Goal: Information Seeking & Learning: Learn about a topic

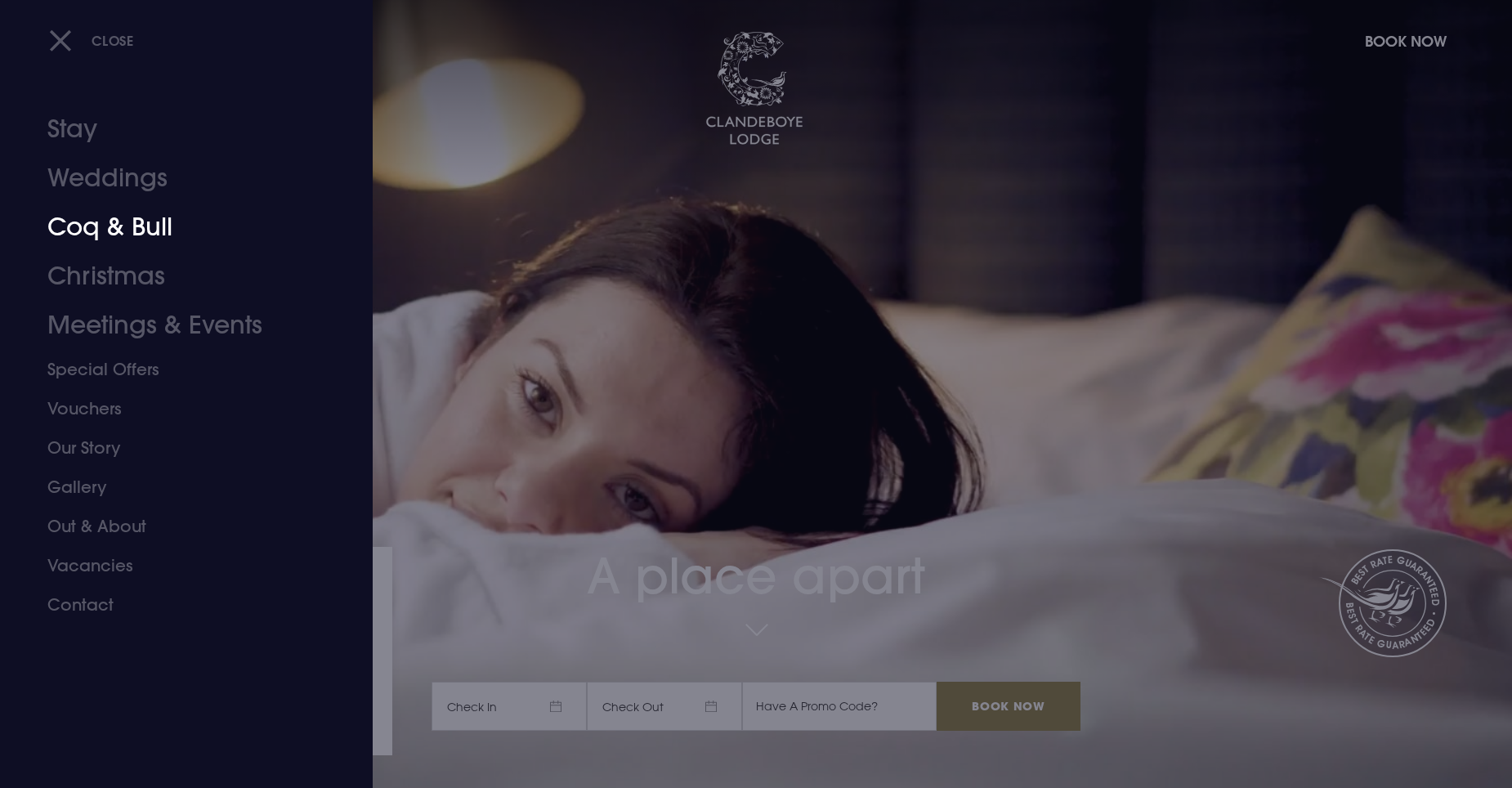
click at [112, 231] on link "Coq & Bull" at bounding box center [177, 227] width 259 height 49
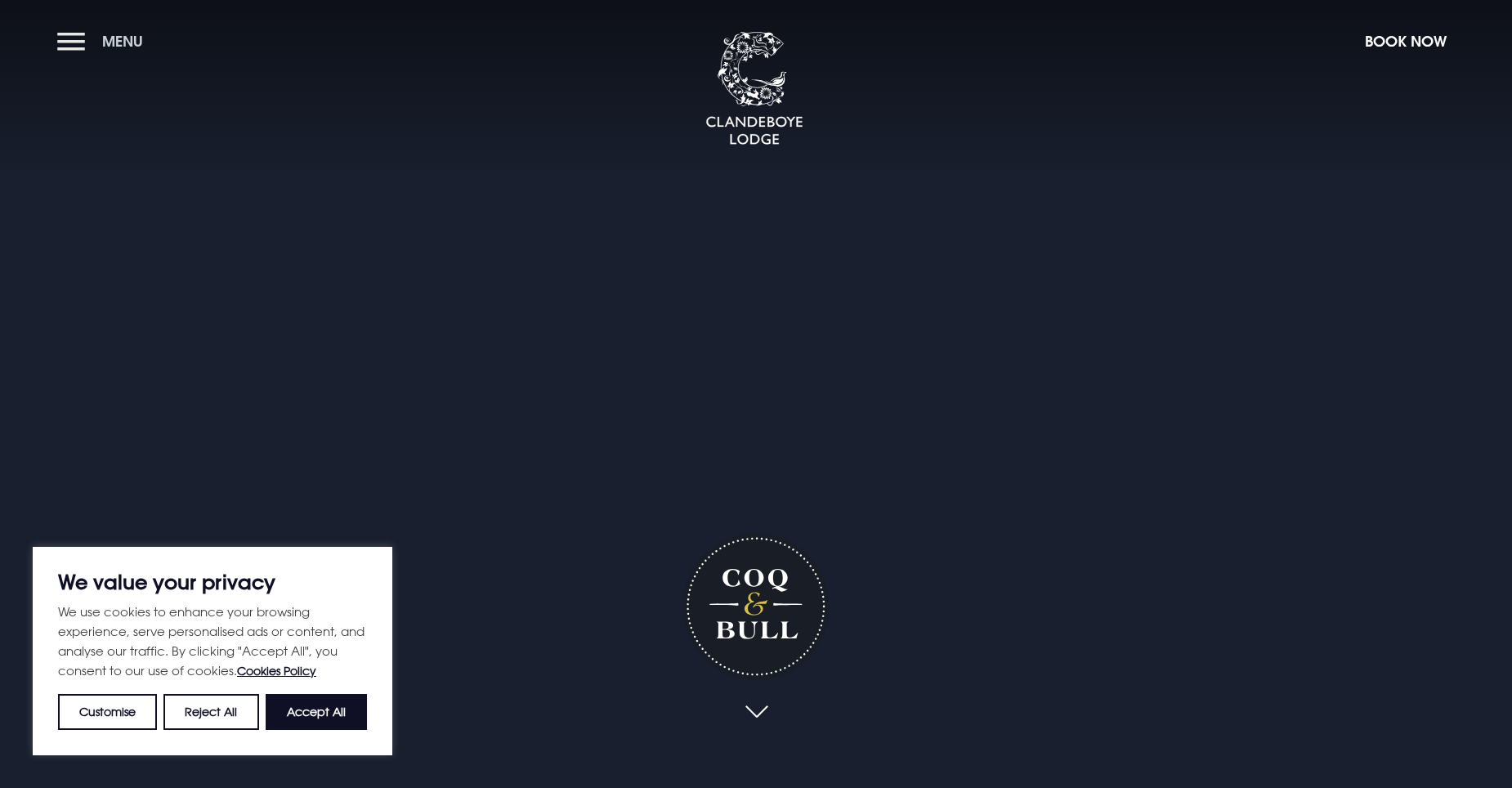
click at [70, 45] on button "Menu" at bounding box center [104, 41] width 94 height 35
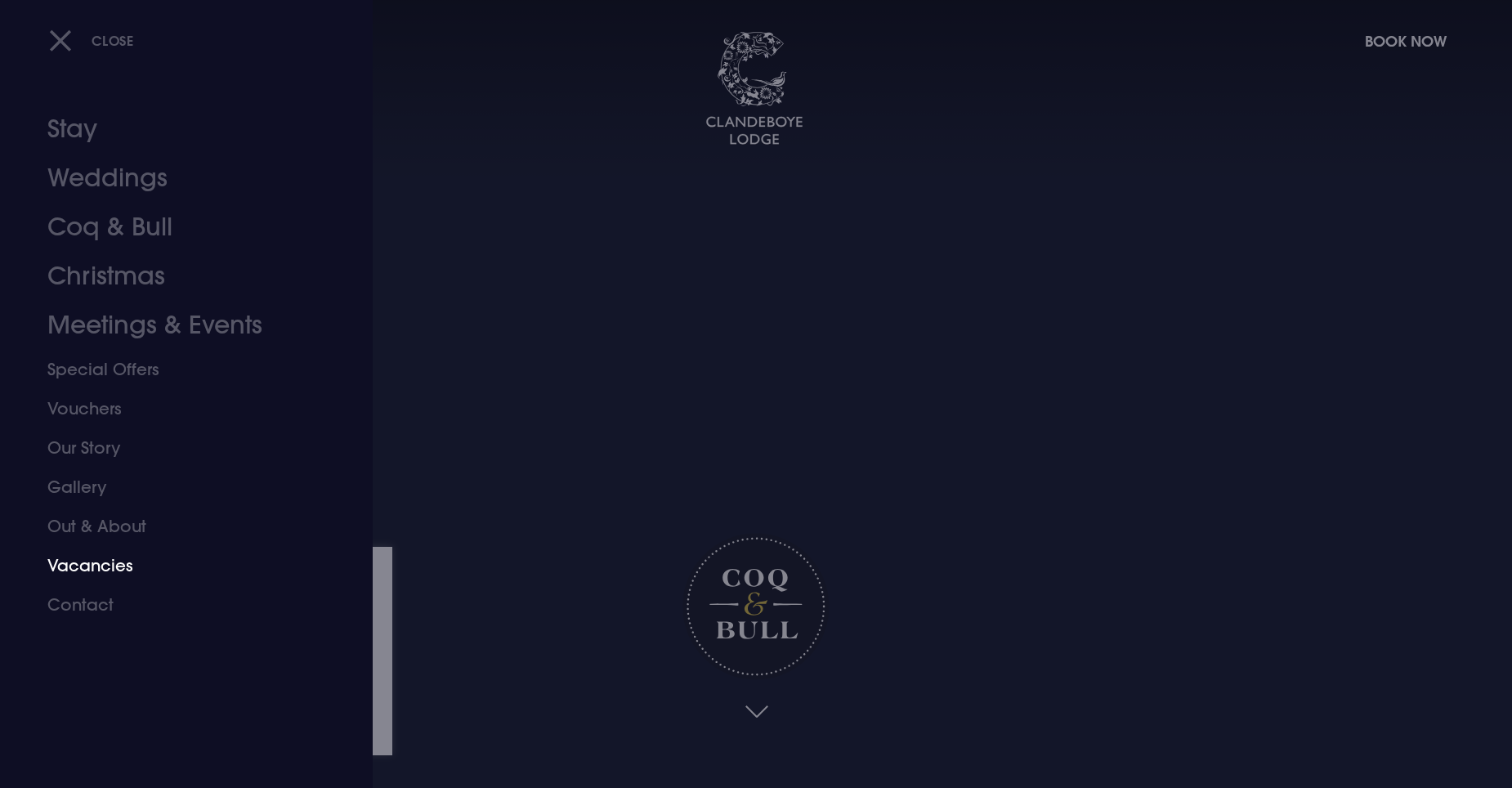
click at [107, 572] on link "Vacancies" at bounding box center [177, 565] width 259 height 39
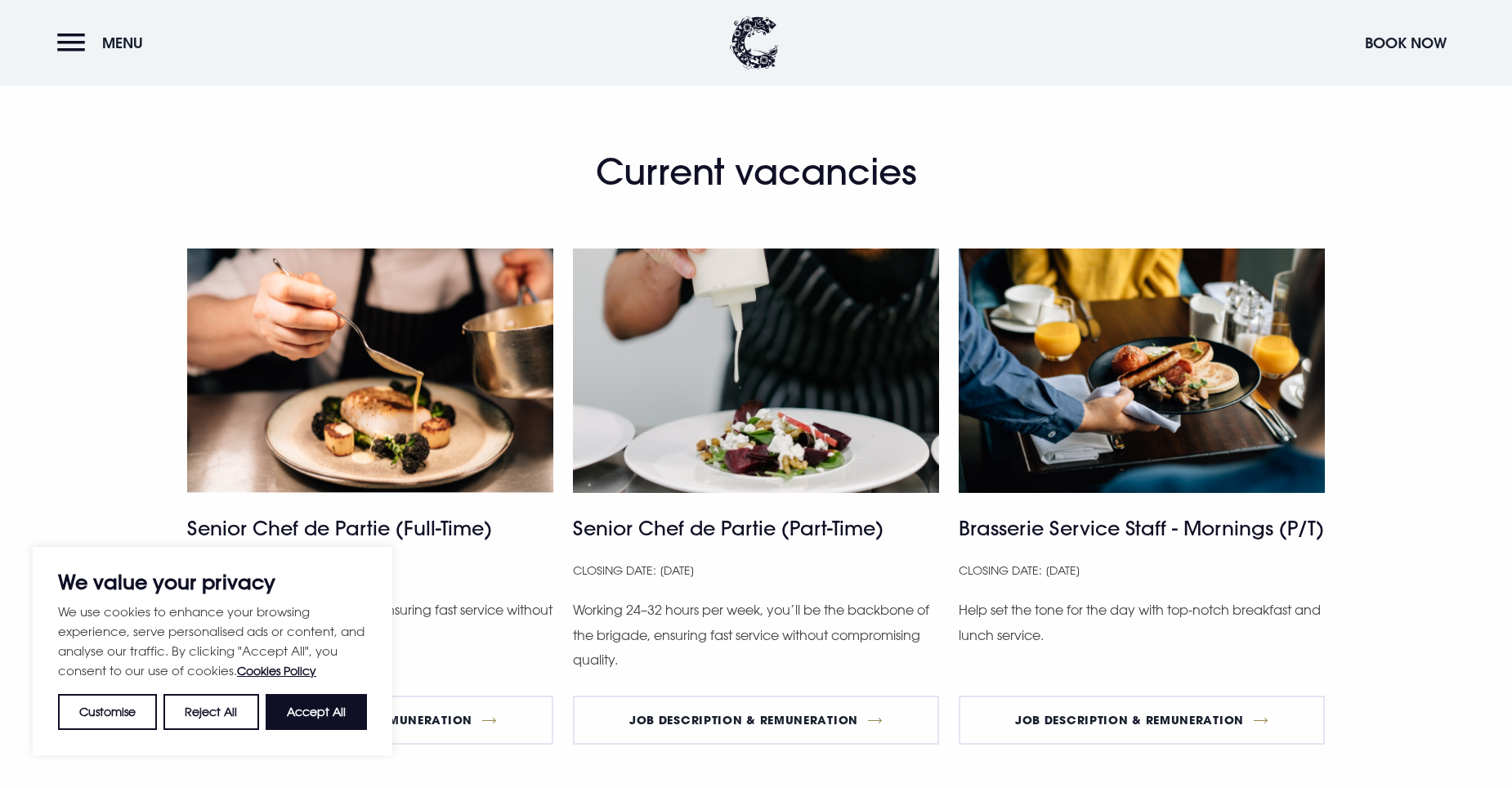
scroll to position [817, 0]
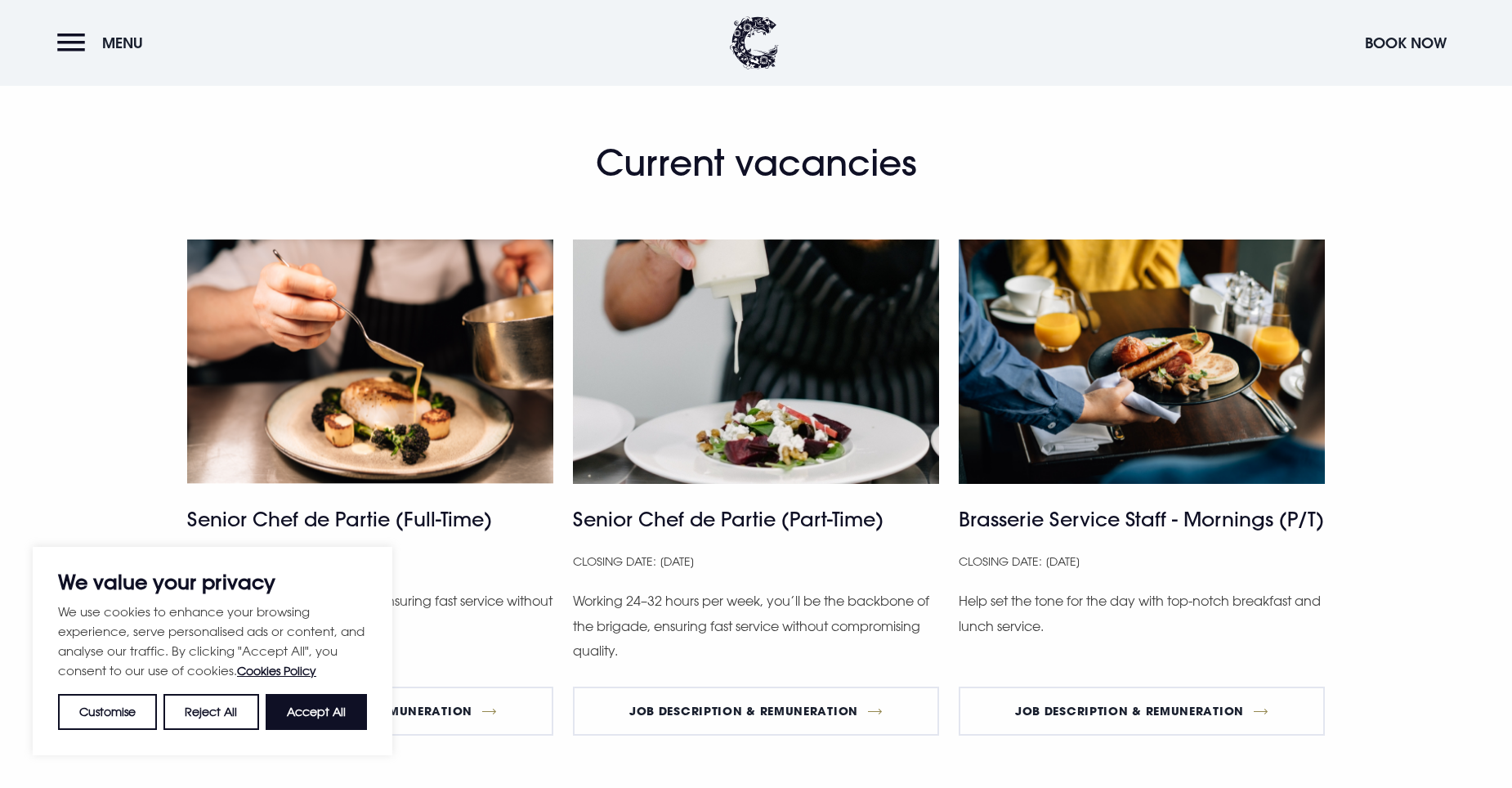
click at [1179, 404] on img at bounding box center [1142, 361] width 366 height 244
click at [1143, 709] on link "Job Description & Remuneration" at bounding box center [1142, 711] width 366 height 49
